Goal: Feedback & Contribution: Leave review/rating

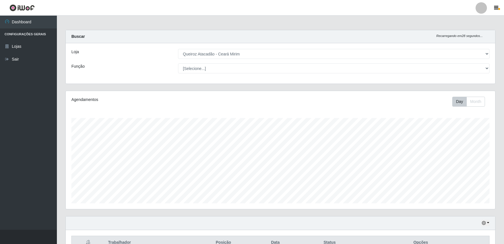
select select "465"
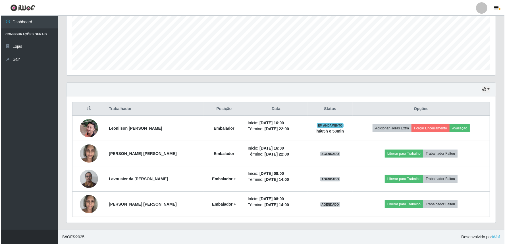
scroll to position [118, 429]
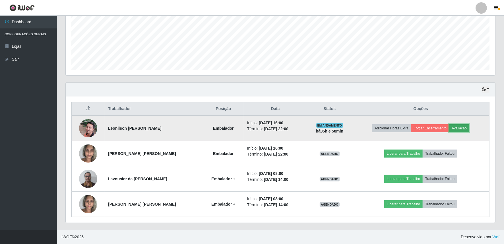
click at [462, 128] on button "Avaliação" at bounding box center [459, 128] width 20 height 8
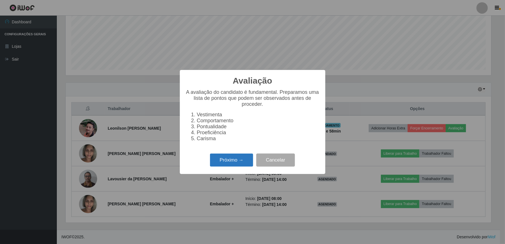
click at [235, 158] on button "Próximo →" at bounding box center [231, 160] width 43 height 13
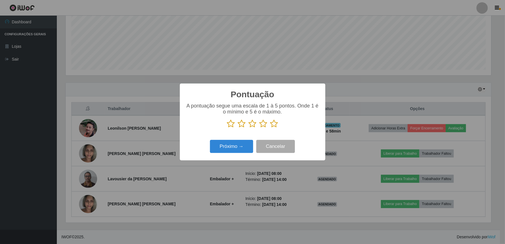
click at [266, 125] on icon at bounding box center [264, 123] width 8 height 9
click at [260, 128] on input "radio" at bounding box center [260, 128] width 0 height 0
click at [241, 147] on button "Próximo →" at bounding box center [231, 146] width 43 height 13
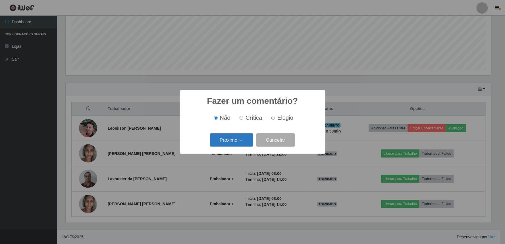
click at [231, 144] on button "Próximo →" at bounding box center [231, 139] width 43 height 13
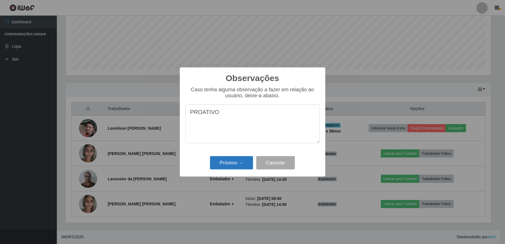
type textarea "PROATIVO"
click at [231, 163] on button "Próximo →" at bounding box center [231, 162] width 43 height 13
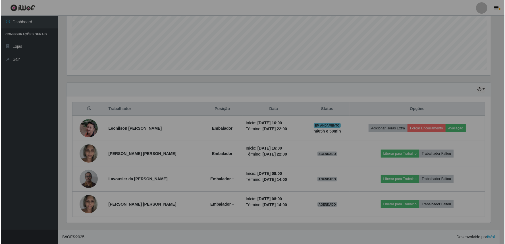
scroll to position [118, 429]
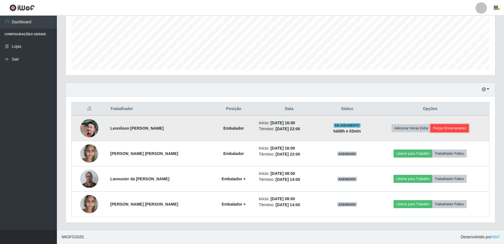
click at [443, 125] on button "Forçar Encerramento" at bounding box center [449, 128] width 38 height 8
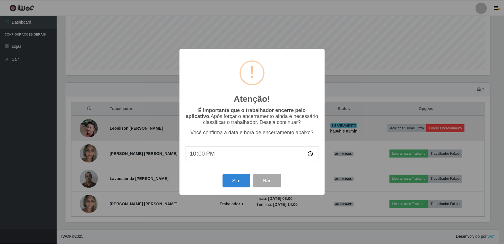
scroll to position [118, 426]
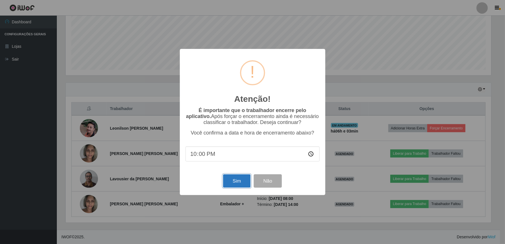
click at [245, 180] on button "Sim" at bounding box center [237, 180] width 28 height 13
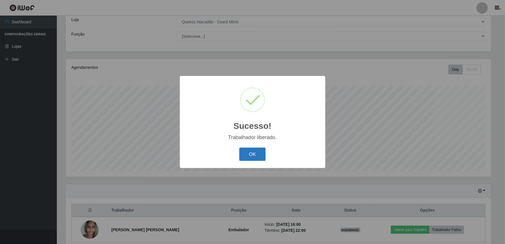
click at [250, 151] on button "OK" at bounding box center [252, 154] width 26 height 13
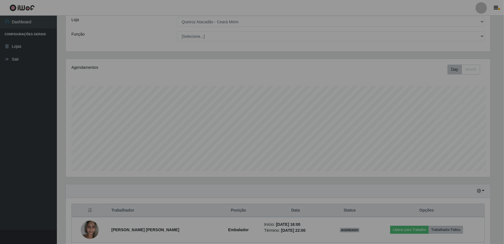
scroll to position [118, 429]
